Goal: Check status

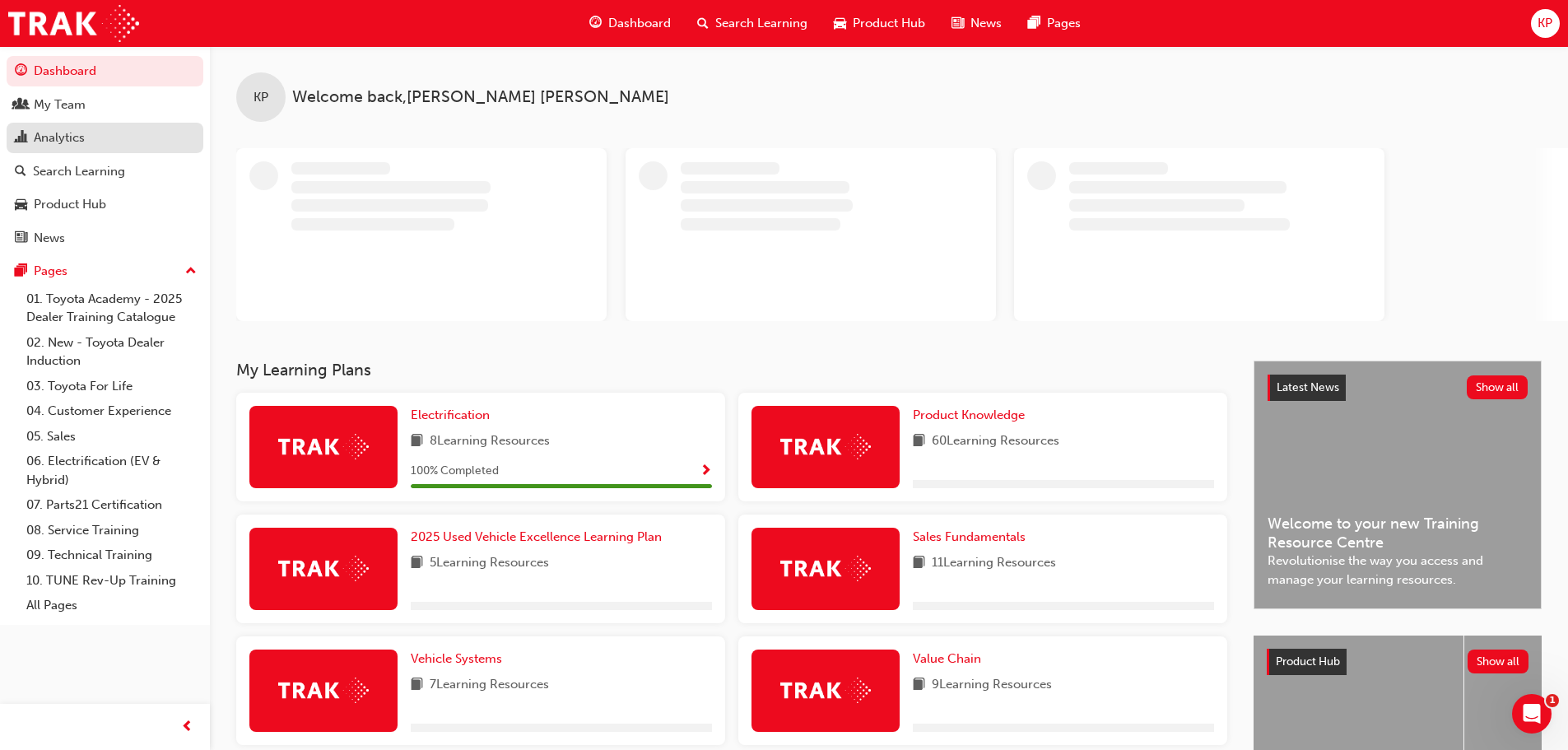
click at [58, 139] on div "Analytics" at bounding box center [59, 138] width 51 height 19
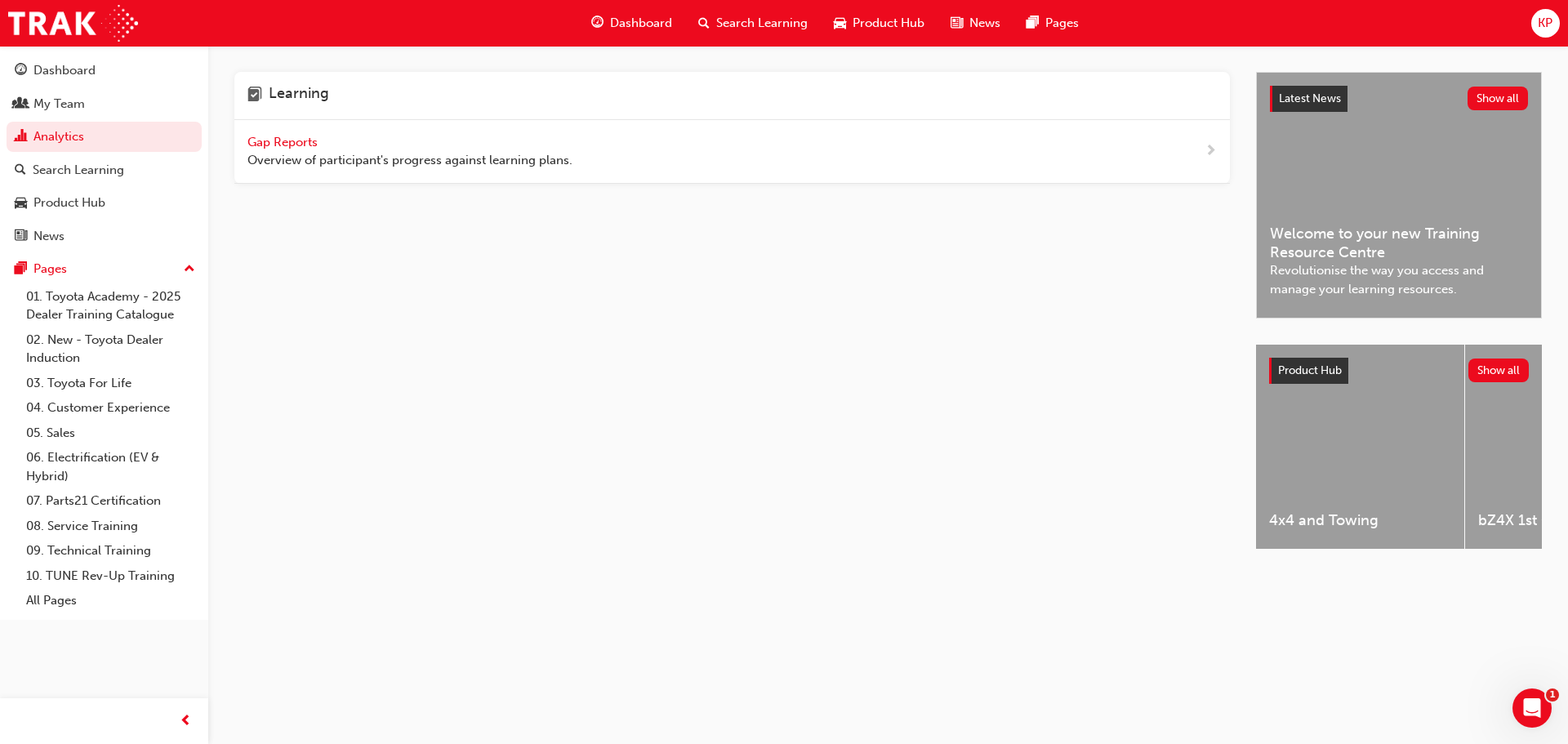
click at [308, 144] on span "Gap Reports" at bounding box center [284, 142] width 74 height 15
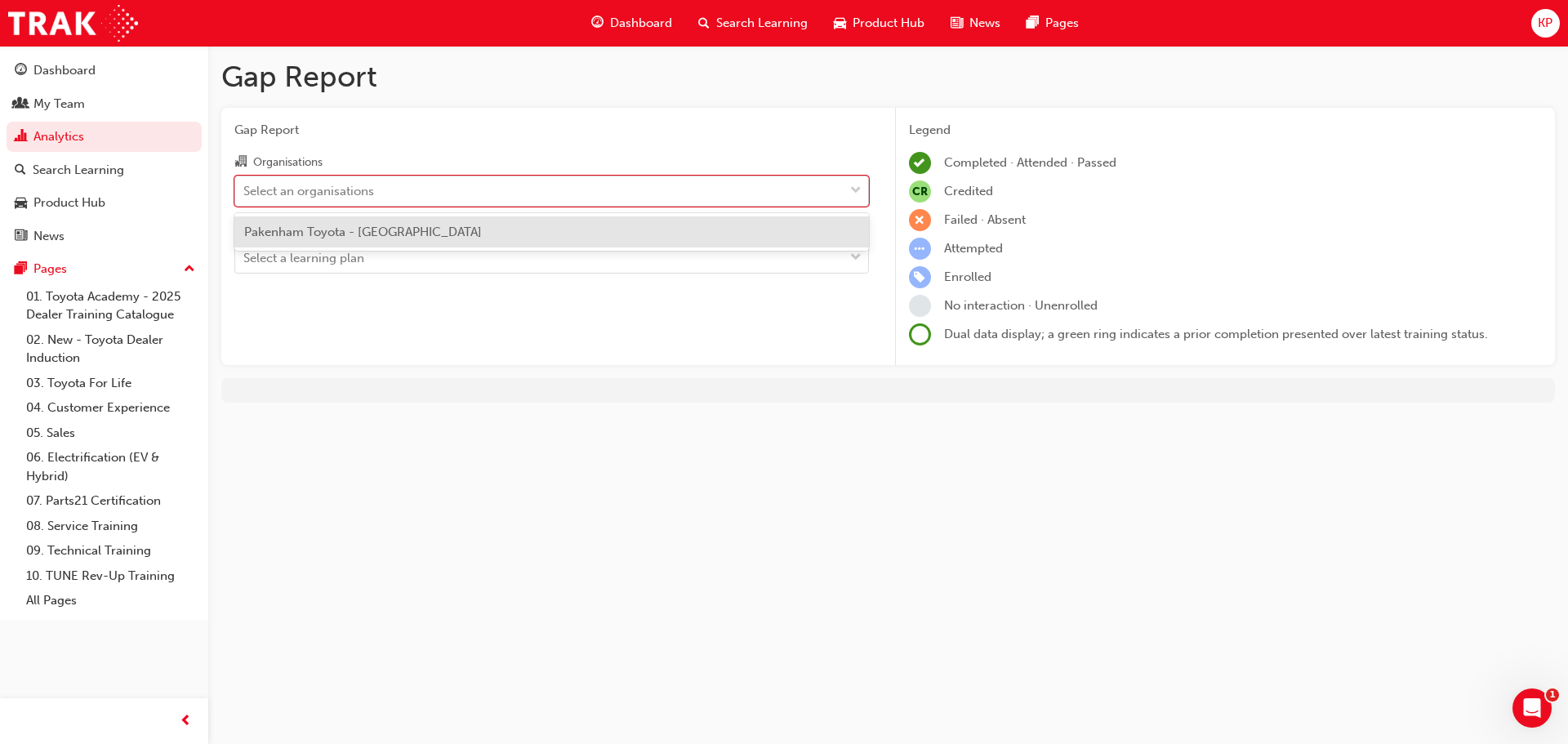
click at [319, 197] on div "Select an organisations" at bounding box center [309, 190] width 131 height 19
click at [245, 197] on input "Organisations option Pakenham Toyota - PAKENHAM focused, 1 of 1. 1 result avail…" at bounding box center [244, 190] width 2 height 14
drag, startPoint x: 312, startPoint y: 234, endPoint x: 314, endPoint y: 253, distance: 19.1
click at [312, 234] on span "Pakenham Toyota - [GEOGRAPHIC_DATA]" at bounding box center [363, 232] width 238 height 15
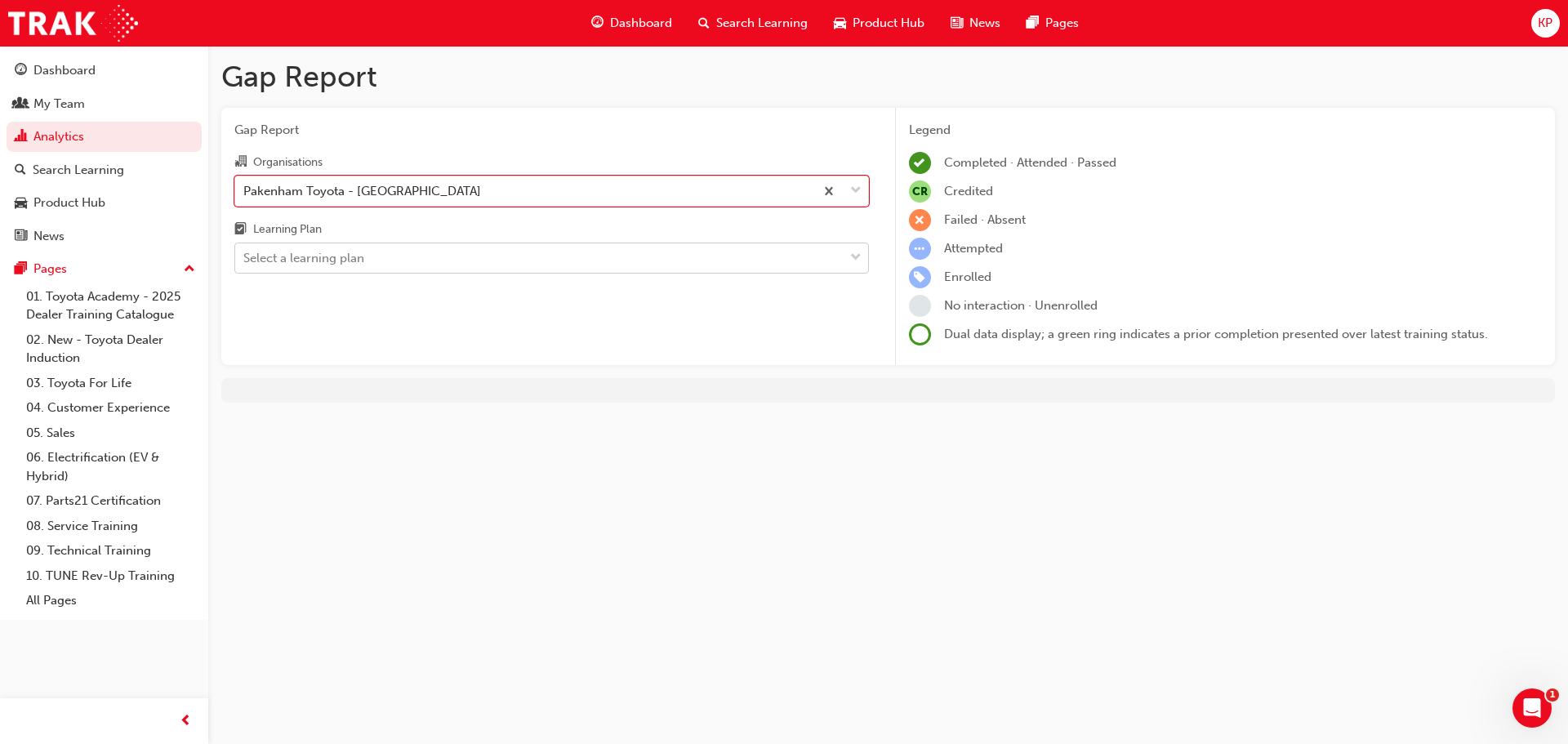
click at [313, 264] on div "Select a learning plan" at bounding box center [304, 258] width 121 height 19
click at [245, 264] on input "Learning Plan Select a learning plan" at bounding box center [244, 257] width 2 height 14
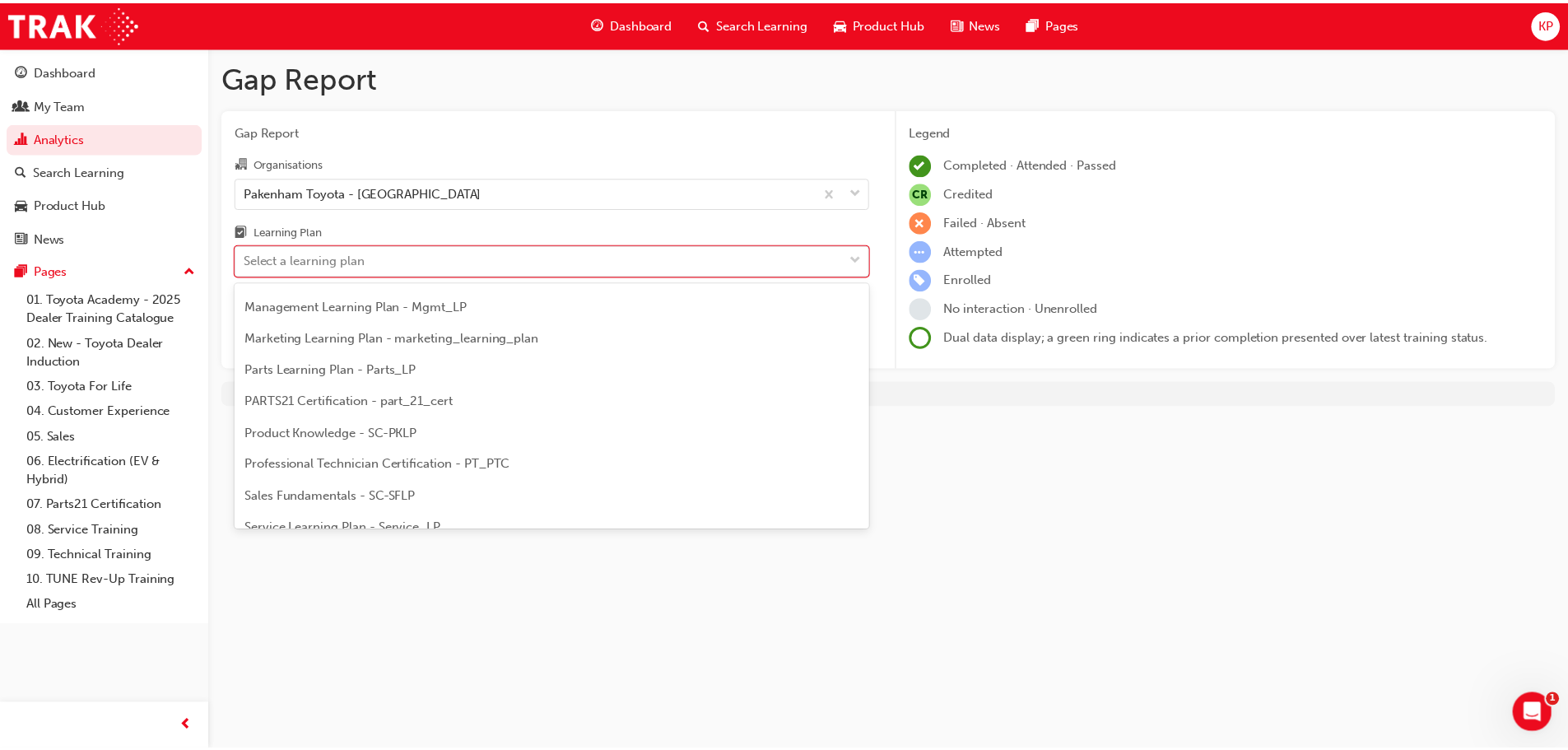
scroll to position [412, 0]
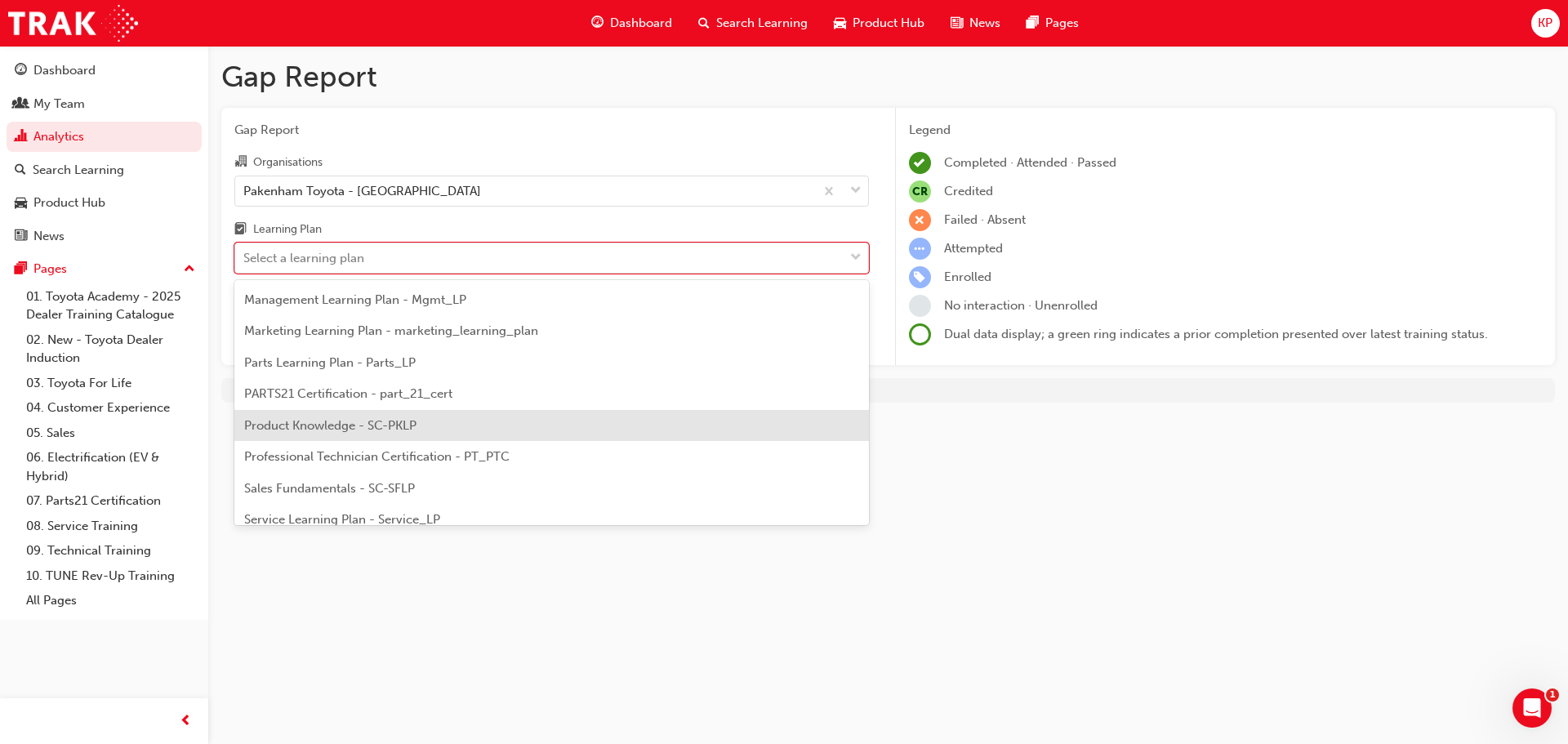
click at [333, 428] on span "Product Knowledge - SC-PKLP" at bounding box center [330, 425] width 173 height 15
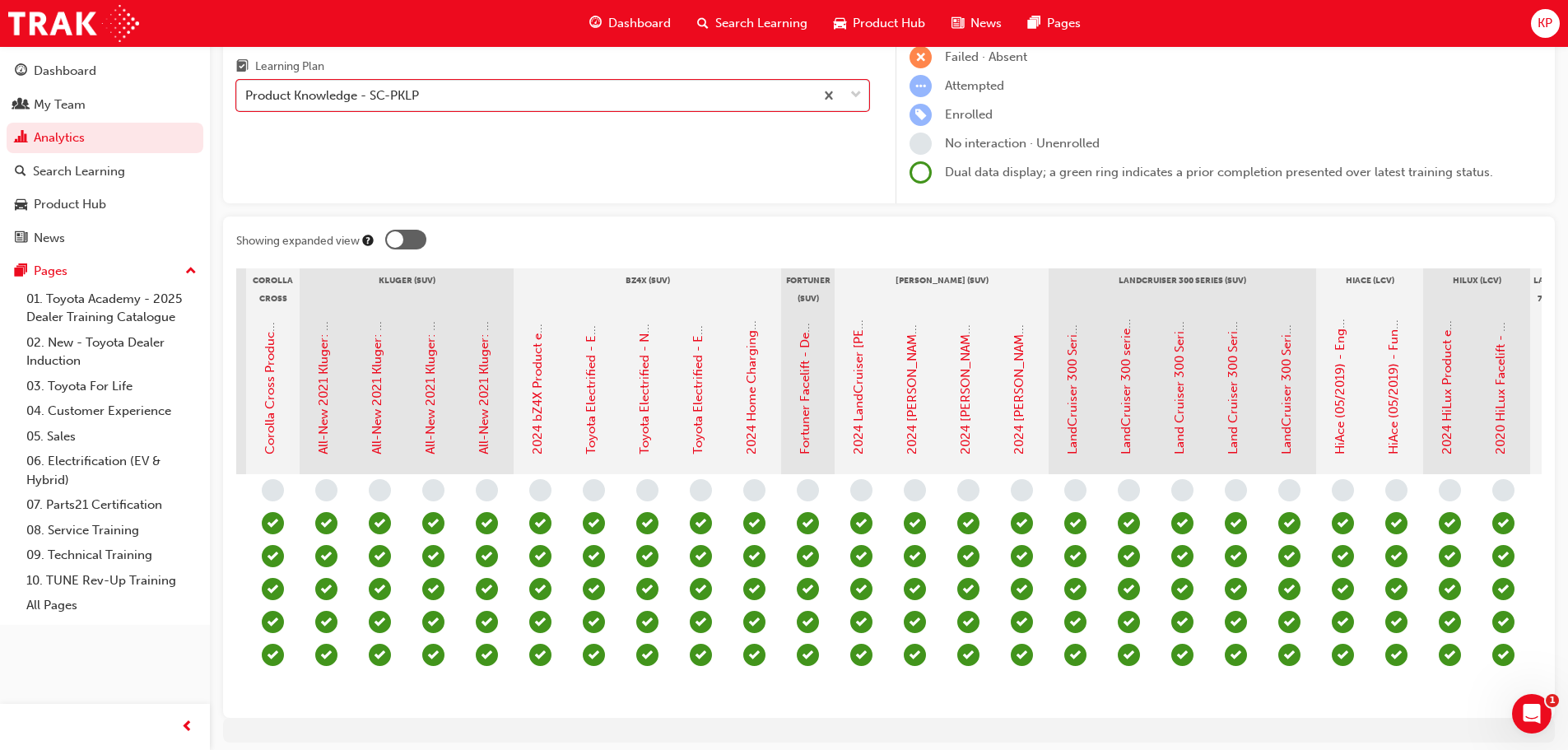
scroll to position [0, 1223]
